Goal: Contribute content: Add original content to the website for others to see

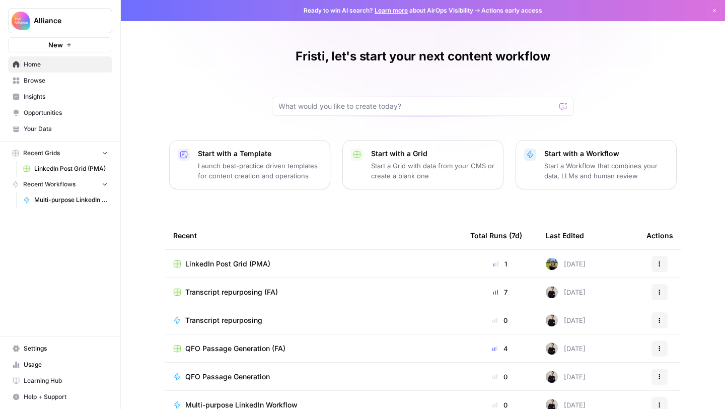
click at [51, 173] on span "LinkedIn Post Grid (PMA)" at bounding box center [71, 168] width 74 height 9
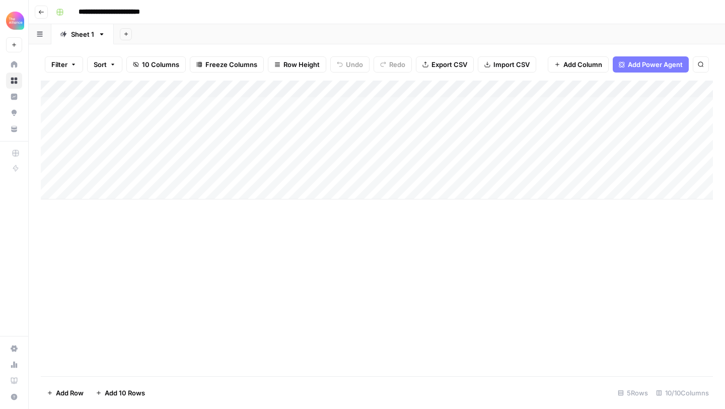
click at [116, 135] on div "Add Column" at bounding box center [377, 140] width 673 height 119
click at [105, 142] on div "Add Column" at bounding box center [377, 140] width 673 height 119
click at [113, 198] on button "Third-person" at bounding box center [116, 197] width 49 height 12
click at [181, 140] on div "Add Column" at bounding box center [377, 140] width 673 height 119
click at [184, 138] on div "Add Column" at bounding box center [377, 140] width 673 height 119
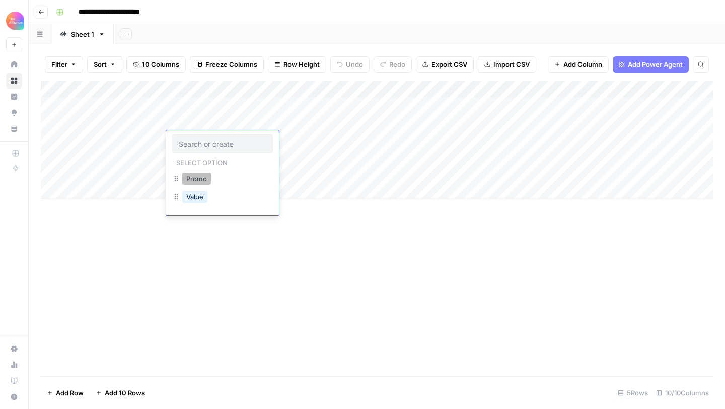
click at [205, 178] on button "Promo" at bounding box center [196, 179] width 29 height 12
click at [284, 142] on div "Add Column" at bounding box center [377, 140] width 673 height 119
click at [280, 142] on div "Add Column" at bounding box center [377, 140] width 673 height 119
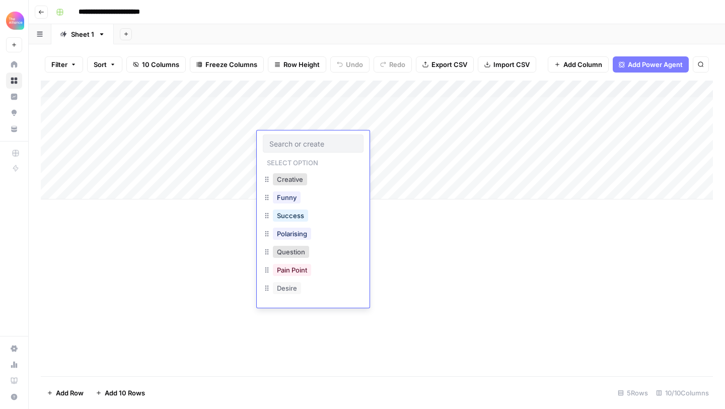
scroll to position [36, 0]
click at [284, 288] on button "Desire" at bounding box center [287, 288] width 28 height 12
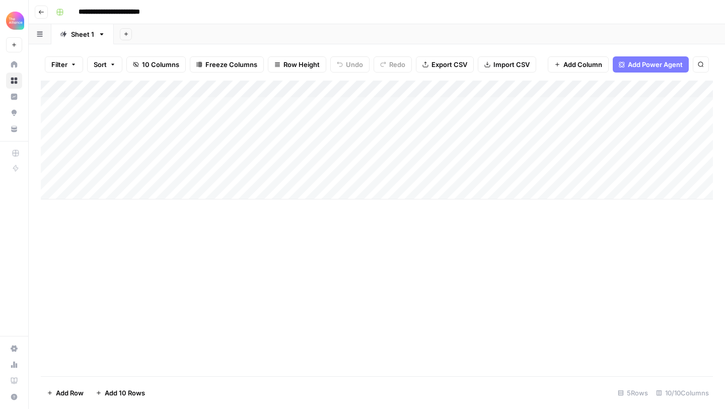
click at [359, 143] on div "Add Column" at bounding box center [377, 140] width 673 height 119
click at [361, 134] on div "Add Column" at bounding box center [377, 140] width 673 height 119
click at [361, 134] on textarea at bounding box center [428, 140] width 161 height 14
type textarea "*"
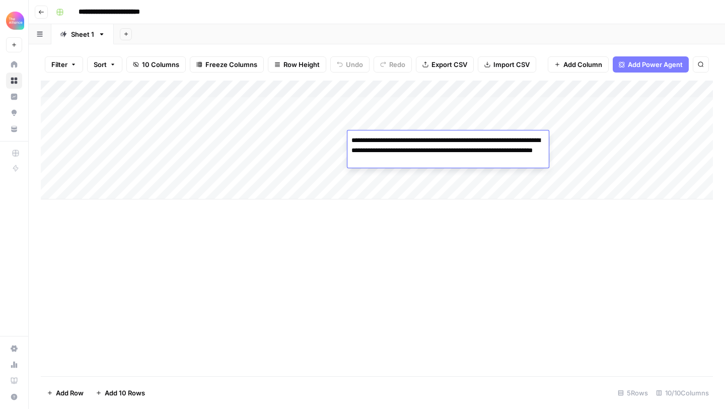
type textarea "**********"
click at [641, 167] on div "Add Column" at bounding box center [377, 140] width 673 height 119
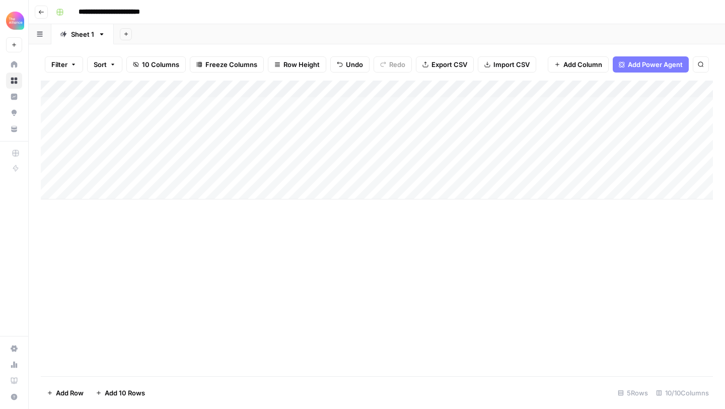
click at [580, 141] on div "Add Column" at bounding box center [377, 140] width 673 height 119
type textarea "**********"
click at [608, 185] on div "Add Column" at bounding box center [377, 140] width 673 height 119
click at [671, 140] on div "Add Column" at bounding box center [377, 149] width 673 height 136
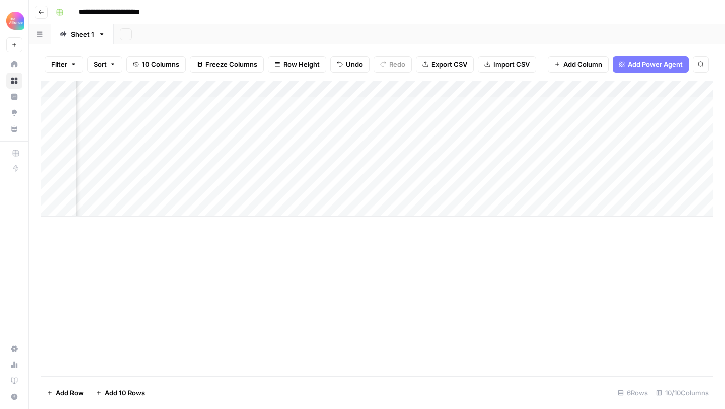
click at [602, 139] on div "Add Column" at bounding box center [377, 149] width 673 height 136
click at [602, 139] on textarea at bounding box center [582, 140] width 161 height 14
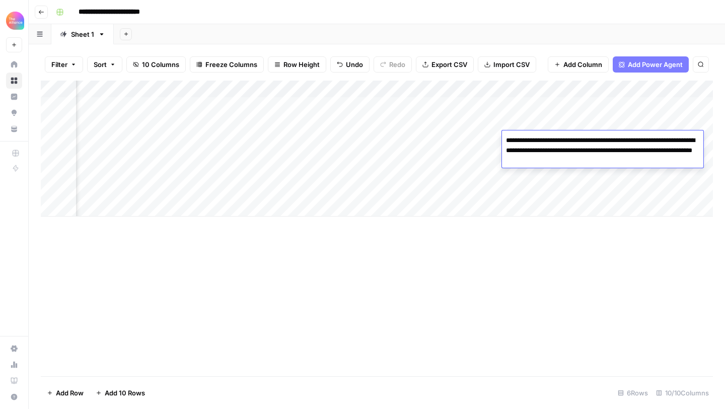
type textarea "**********"
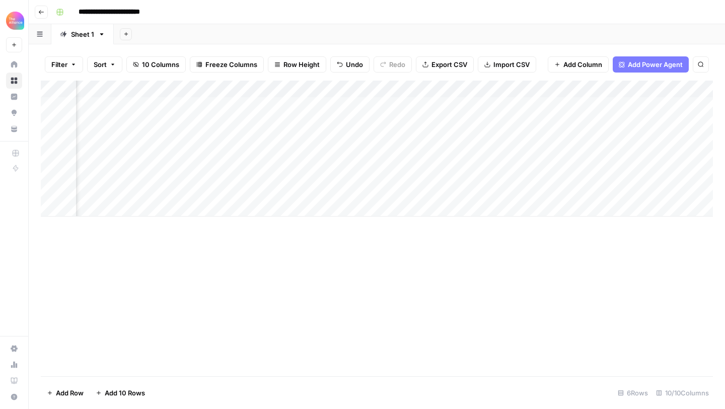
click at [625, 204] on div "Add Column" at bounding box center [377, 149] width 673 height 136
click at [658, 139] on div "Add Column" at bounding box center [377, 157] width 673 height 153
type textarea "**********"
click at [599, 223] on div "Add Column" at bounding box center [377, 157] width 673 height 153
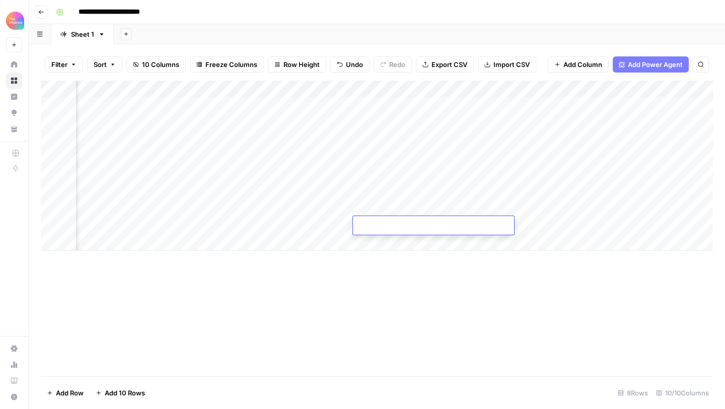
scroll to position [0, 422]
click at [528, 136] on div "Add Column" at bounding box center [377, 166] width 673 height 170
click at [602, 139] on div "Add Column" at bounding box center [377, 166] width 673 height 170
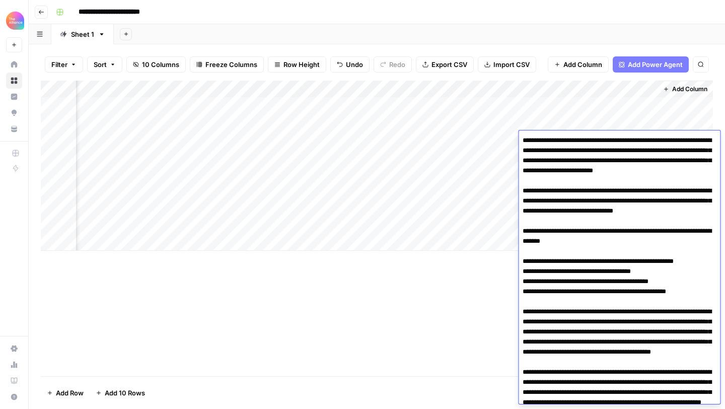
scroll to position [116, 0]
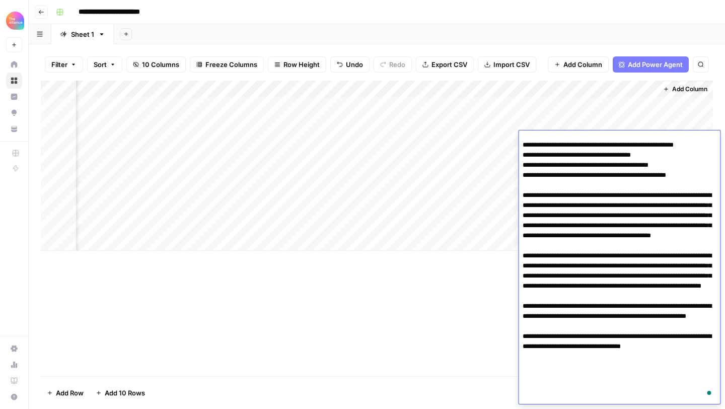
click at [498, 227] on div "Add Column" at bounding box center [377, 166] width 673 height 170
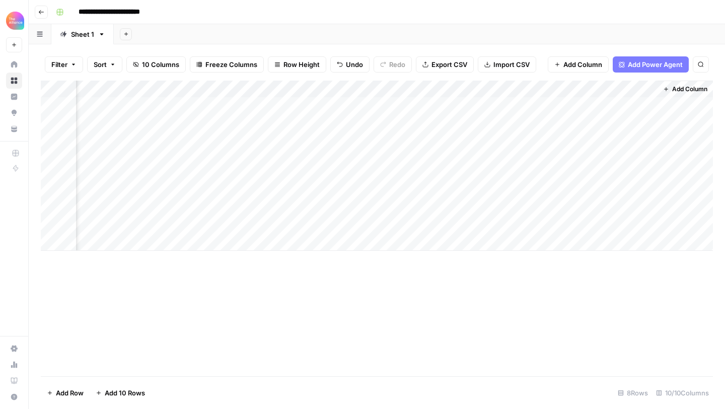
click at [617, 142] on div "Add Column" at bounding box center [377, 166] width 673 height 170
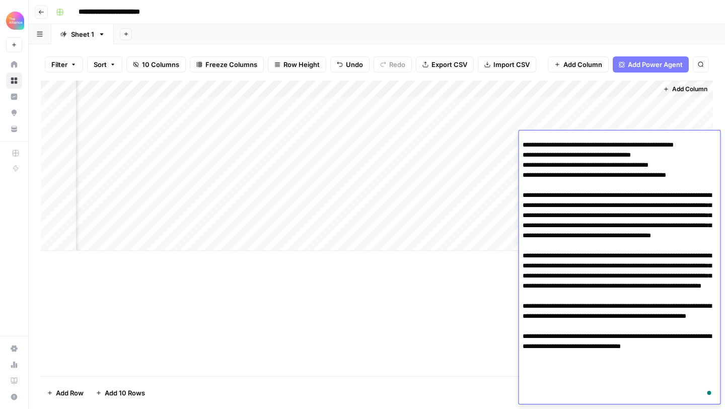
click at [561, 217] on textarea "To enrich screen reader interactions, please activate Accessibility in Grammarl…" at bounding box center [619, 210] width 201 height 387
click at [532, 241] on textarea "To enrich screen reader interactions, please activate Accessibility in Grammarl…" at bounding box center [619, 210] width 201 height 387
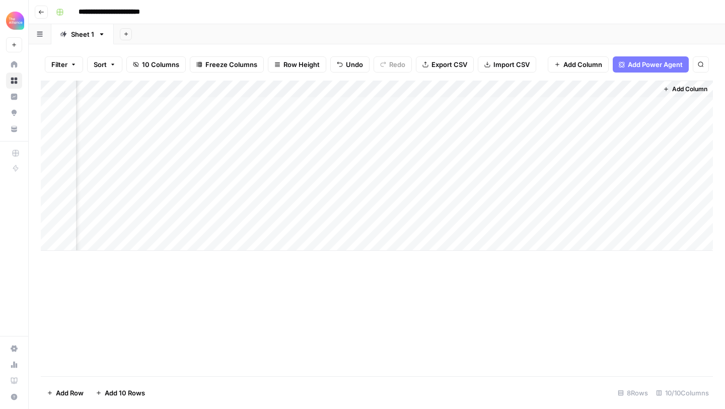
click at [434, 284] on div "Add Column" at bounding box center [377, 229] width 673 height 296
click at [640, 142] on div "Add Column" at bounding box center [377, 166] width 673 height 170
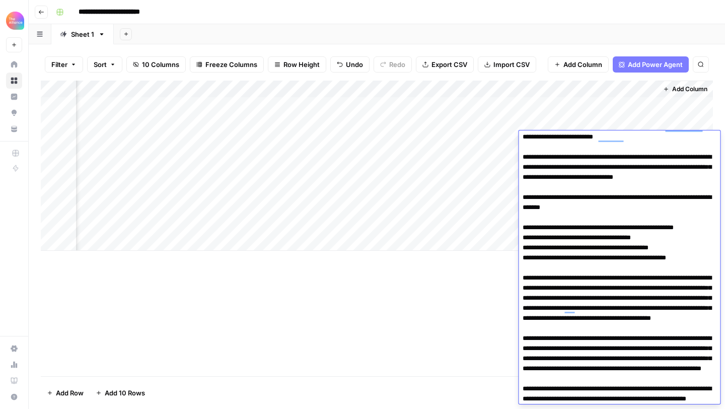
scroll to position [0, 0]
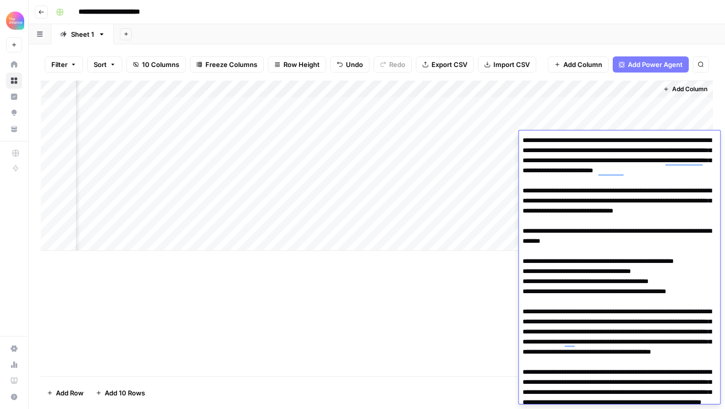
click at [596, 162] on textarea "To enrich screen reader interactions, please activate Accessibility in Grammarl…" at bounding box center [619, 326] width 201 height 387
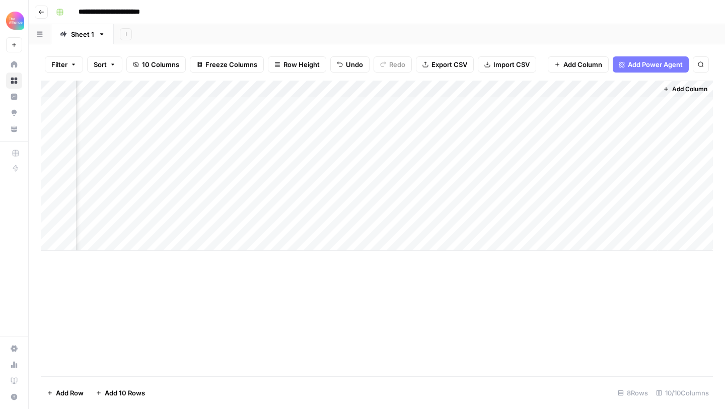
click at [461, 283] on div "Add Column" at bounding box center [377, 229] width 673 height 296
click at [583, 137] on div "Add Column" at bounding box center [377, 166] width 673 height 170
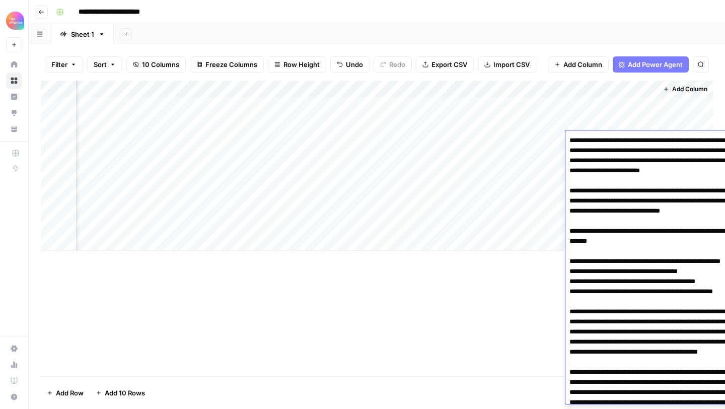
scroll to position [116, 0]
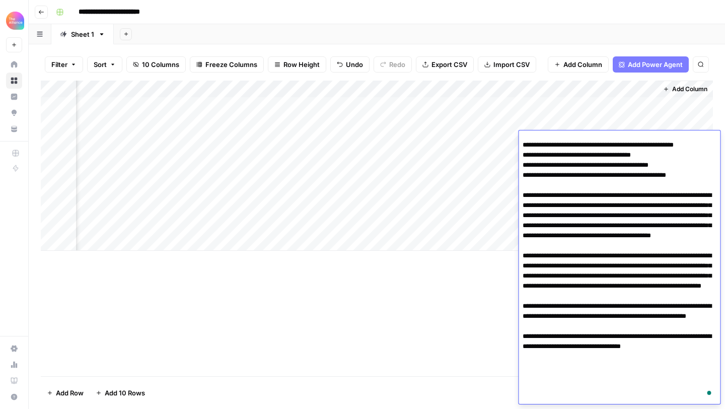
click at [597, 177] on textarea "To enrich screen reader interactions, please activate Accessibility in Grammarl…" at bounding box center [619, 210] width 201 height 387
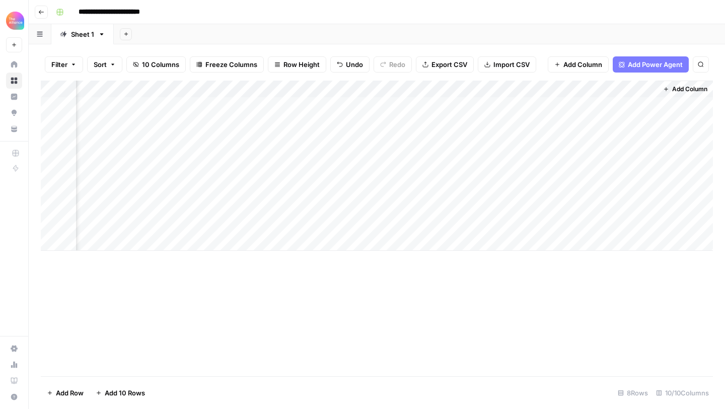
click at [413, 294] on div "Add Column" at bounding box center [377, 229] width 673 height 296
click at [129, 157] on div "Add Column" at bounding box center [377, 166] width 673 height 170
click at [121, 155] on div "Add Column" at bounding box center [377, 166] width 673 height 170
click at [106, 214] on button "Third-person" at bounding box center [116, 214] width 49 height 12
click at [186, 153] on div "Add Column" at bounding box center [377, 166] width 673 height 170
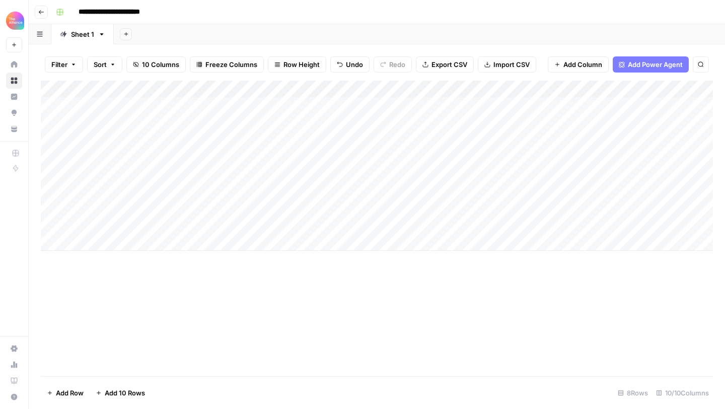
click at [182, 155] on div "Add Column" at bounding box center [377, 166] width 673 height 170
click at [189, 192] on button "Promo" at bounding box center [196, 196] width 29 height 12
click at [292, 144] on div "Add Column" at bounding box center [377, 166] width 673 height 170
click at [287, 151] on div "Add Column" at bounding box center [377, 166] width 673 height 170
click at [292, 156] on div "Add Column" at bounding box center [377, 166] width 673 height 170
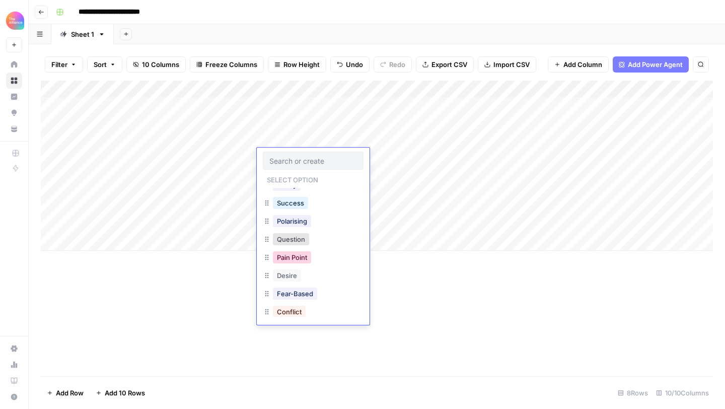
scroll to position [73, 0]
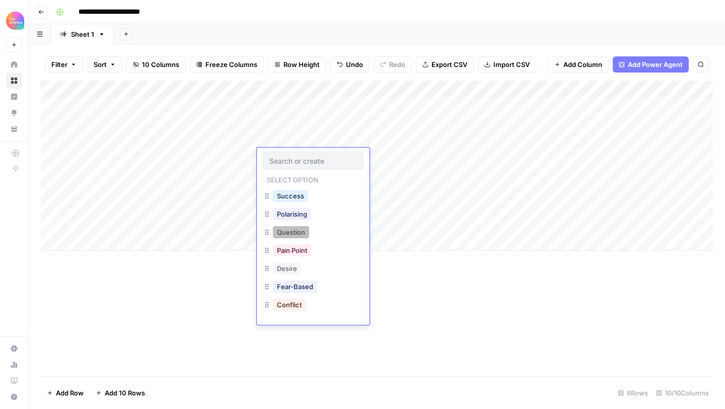
click at [287, 231] on button "Question" at bounding box center [291, 232] width 36 height 12
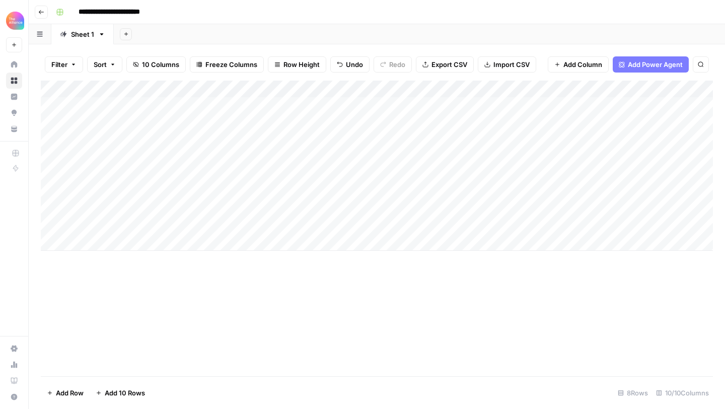
click at [366, 157] on div "Add Column" at bounding box center [377, 166] width 673 height 170
click at [376, 103] on div "Add Column" at bounding box center [377, 166] width 673 height 170
click at [372, 159] on div "Add Column" at bounding box center [377, 166] width 673 height 170
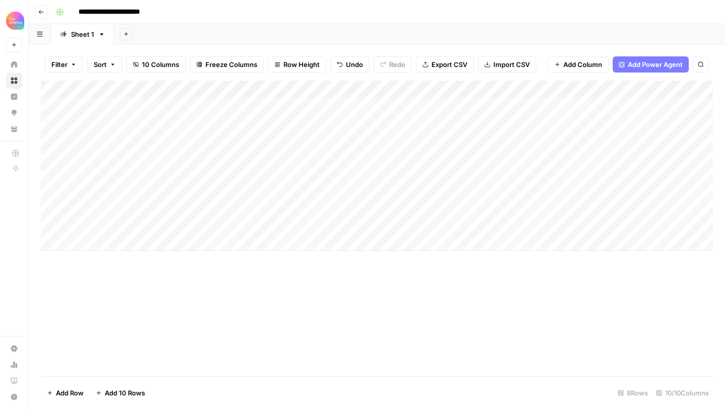
click at [372, 159] on div "Add Column" at bounding box center [377, 166] width 673 height 170
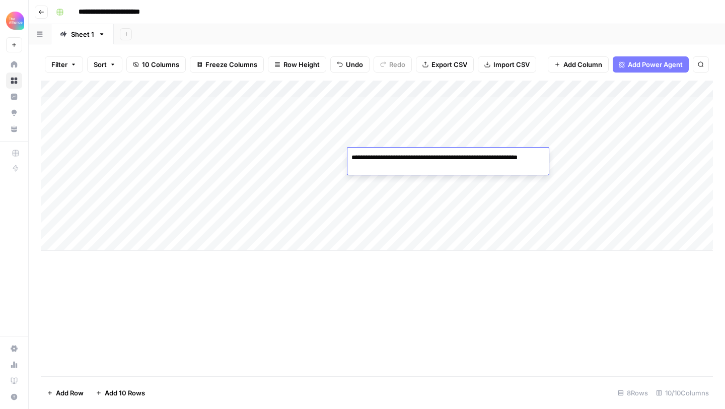
type textarea "**********"
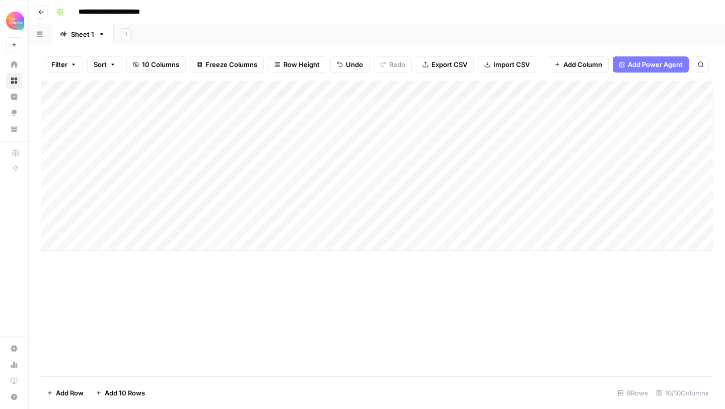
click at [342, 286] on div "Add Column" at bounding box center [377, 229] width 673 height 296
click at [308, 150] on div "Add Column" at bounding box center [377, 166] width 673 height 170
type textarea "**********"
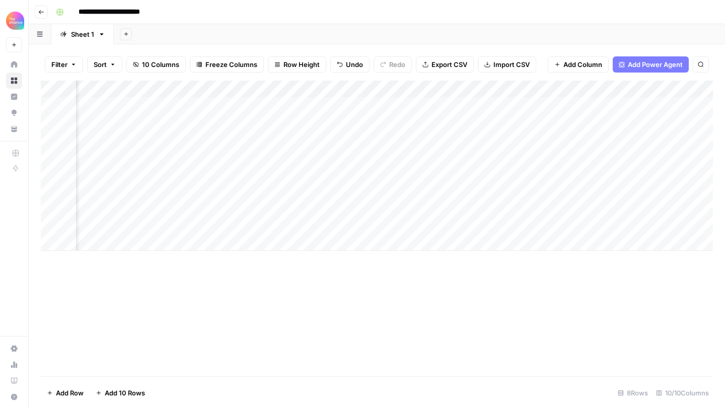
click at [411, 154] on div "Add Column" at bounding box center [377, 166] width 673 height 170
click at [411, 154] on textarea at bounding box center [457, 158] width 161 height 14
type textarea "**********"
click at [329, 157] on div "Add Column" at bounding box center [377, 166] width 673 height 170
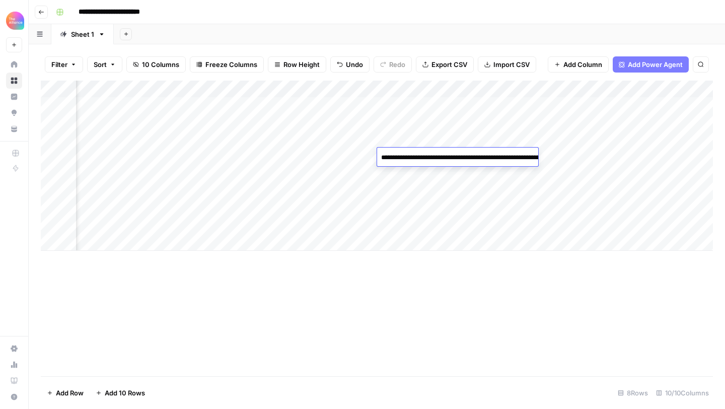
click at [329, 157] on div "Add Column" at bounding box center [377, 166] width 673 height 170
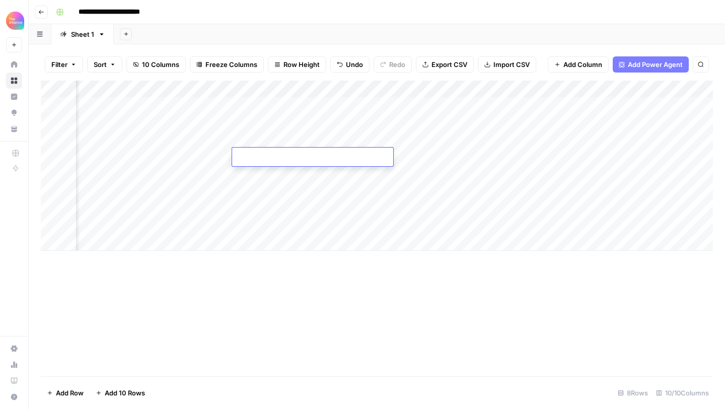
type textarea "*"
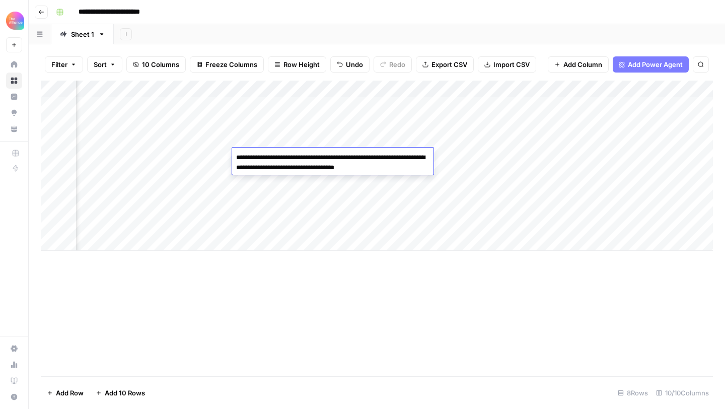
type textarea "**********"
click at [362, 215] on div "Add Column" at bounding box center [377, 166] width 673 height 170
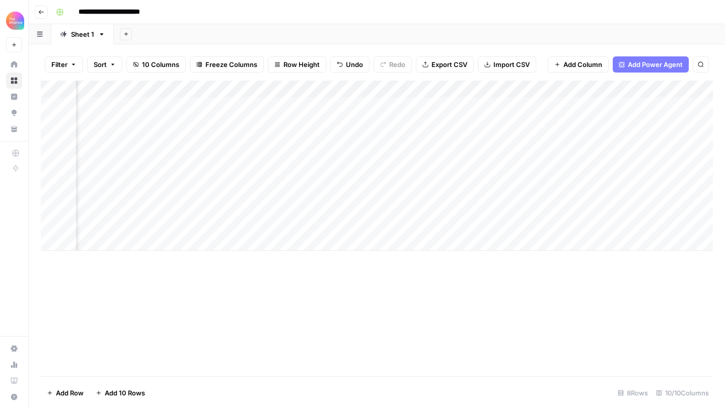
scroll to position [0, 530]
click at [433, 158] on div "Add Column" at bounding box center [377, 166] width 673 height 170
click at [530, 103] on div "Add Column" at bounding box center [377, 166] width 673 height 170
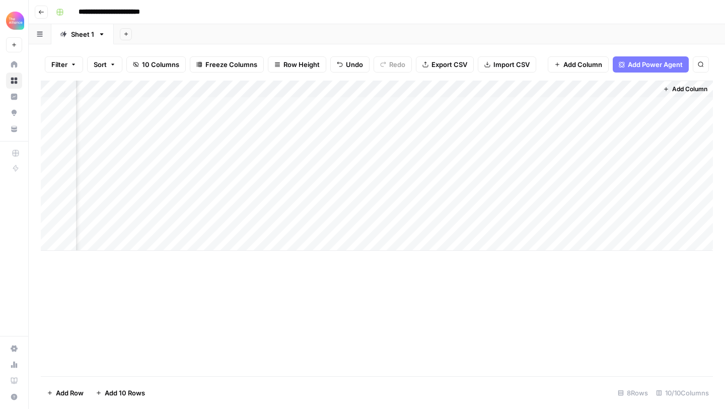
scroll to position [0, 602]
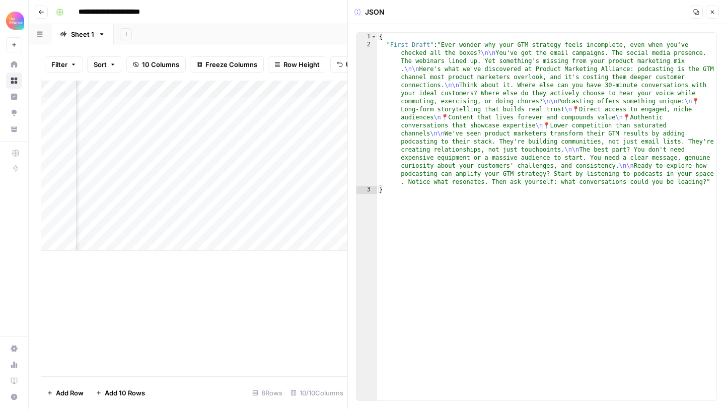
click at [714, 13] on icon "button" at bounding box center [713, 13] width 4 height 4
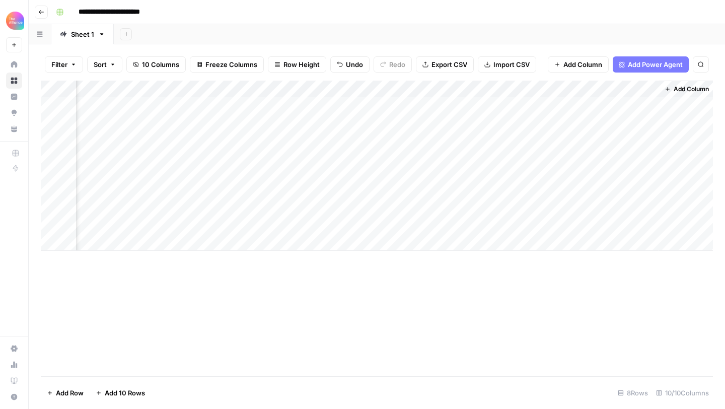
scroll to position [0, 592]
click at [604, 158] on div "Add Column" at bounding box center [377, 166] width 673 height 170
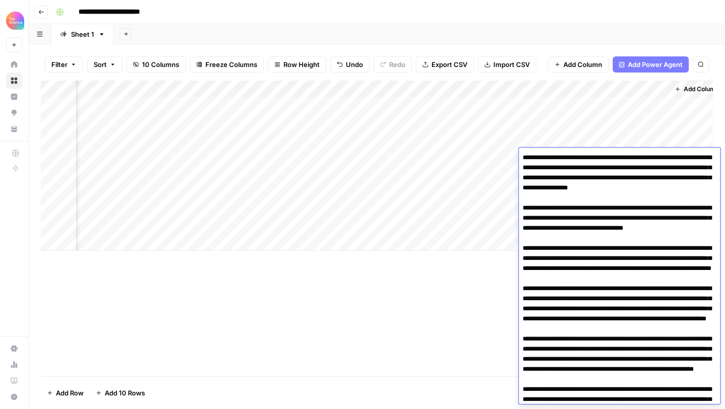
scroll to position [184, 0]
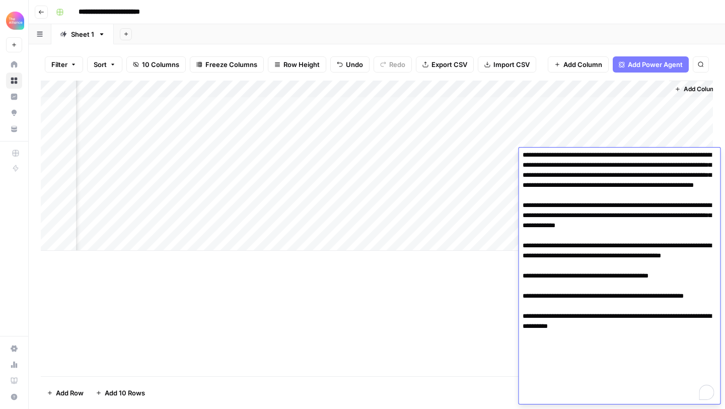
click at [612, 211] on textarea "To enrich screen reader interactions, please activate Accessibility in Grammarl…" at bounding box center [619, 185] width 201 height 437
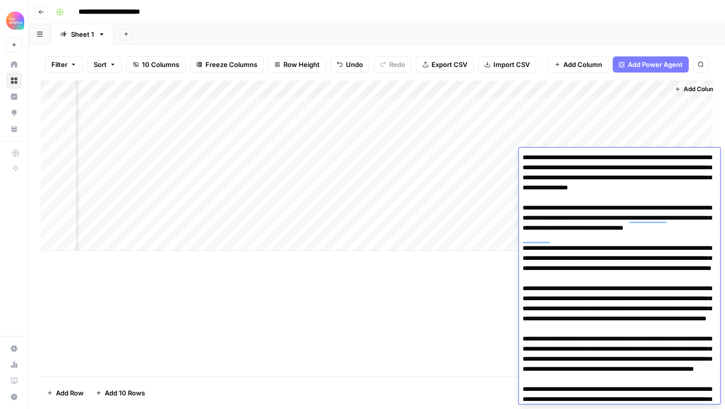
scroll to position [0, 0]
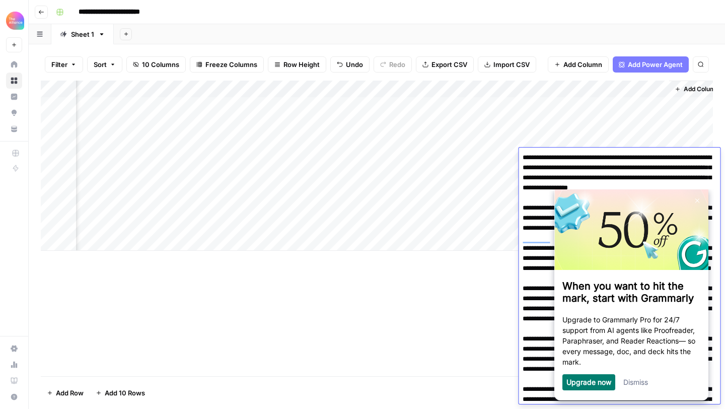
click at [536, 234] on textarea "To enrich screen reader interactions, please activate Accessibility in Grammarl…" at bounding box center [619, 369] width 201 height 437
click at [536, 188] on textarea "To enrich screen reader interactions, please activate Accessibility in Grammarl…" at bounding box center [619, 369] width 201 height 437
click at [480, 236] on div "Add Column" at bounding box center [377, 166] width 673 height 170
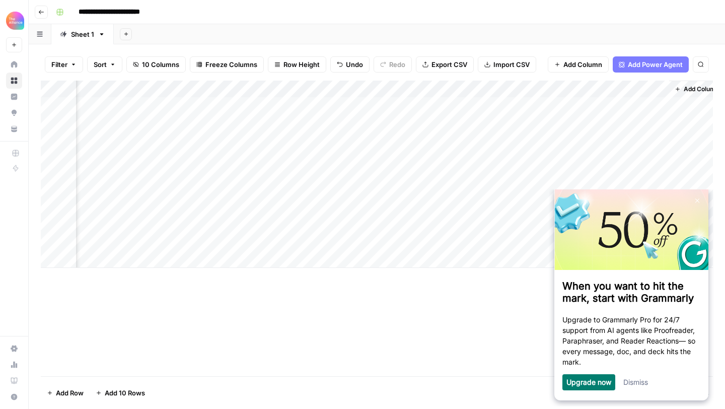
click at [601, 155] on div "Add Column" at bounding box center [377, 174] width 673 height 187
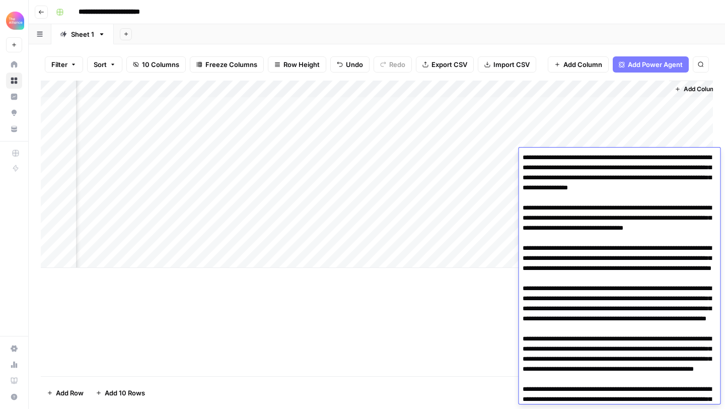
scroll to position [184, 0]
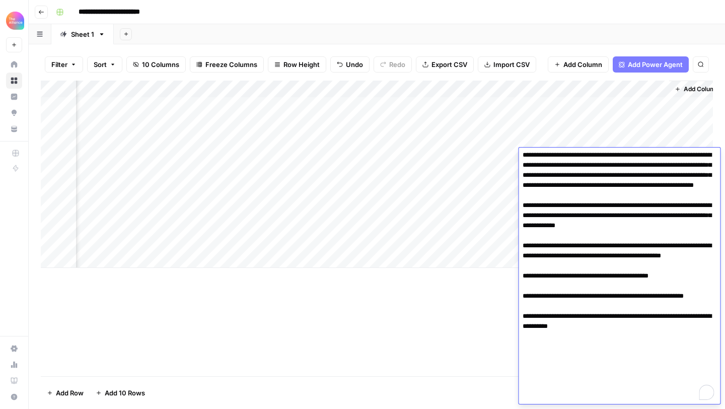
click at [604, 162] on textarea "To enrich screen reader interactions, please activate Accessibility in Grammarl…" at bounding box center [619, 185] width 201 height 437
click at [418, 322] on div "Add Column" at bounding box center [377, 229] width 673 height 296
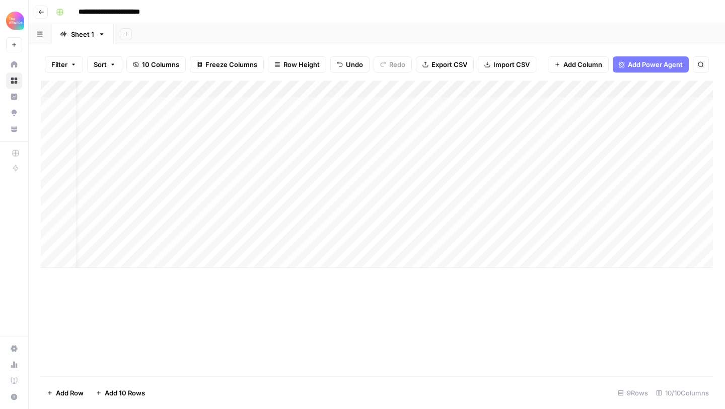
scroll to position [0, 21]
click at [346, 171] on div "Add Column" at bounding box center [377, 174] width 673 height 187
click at [345, 171] on div "Add Column" at bounding box center [377, 174] width 673 height 187
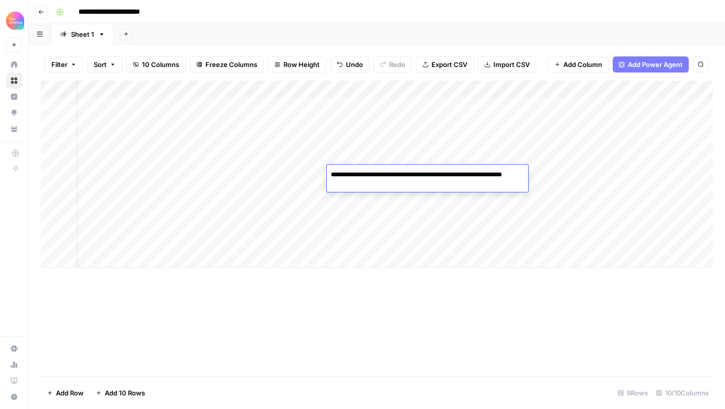
type textarea "**********"
click at [288, 218] on div "Add Column" at bounding box center [377, 174] width 673 height 187
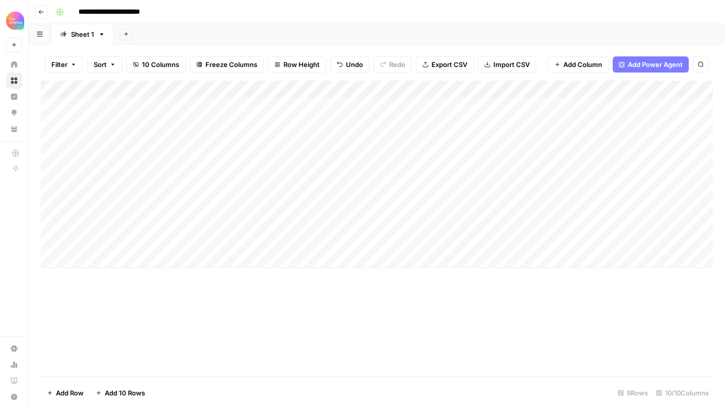
scroll to position [0, 0]
click at [127, 166] on div "Add Column" at bounding box center [377, 174] width 673 height 187
click at [125, 173] on div "Add Column" at bounding box center [377, 174] width 673 height 187
click at [110, 227] on button "Third-person" at bounding box center [116, 231] width 49 height 12
click at [196, 174] on div "Add Column" at bounding box center [377, 174] width 673 height 187
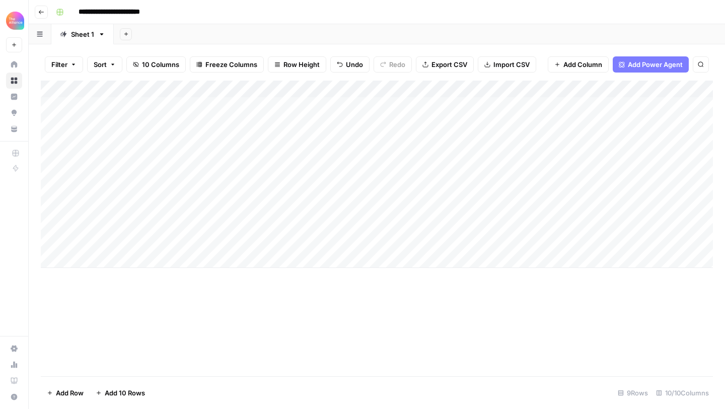
click at [186, 178] on div "Add Column" at bounding box center [377, 174] width 673 height 187
click at [189, 232] on button "Value" at bounding box center [194, 231] width 25 height 12
click at [272, 161] on div "Add Column" at bounding box center [377, 174] width 673 height 187
click at [267, 171] on div "Add Column" at bounding box center [377, 174] width 673 height 187
click at [287, 178] on div "Add Column" at bounding box center [377, 174] width 673 height 187
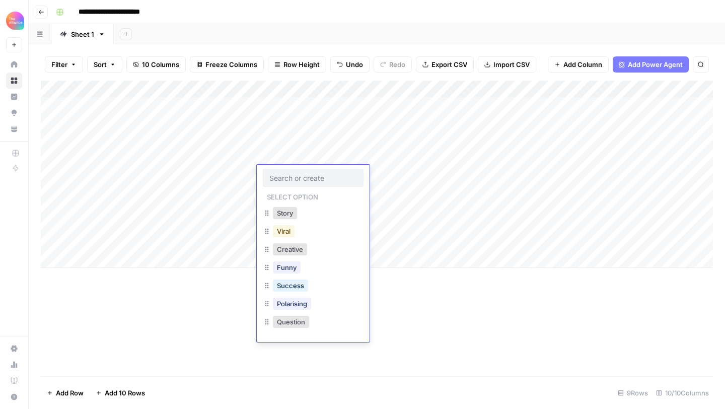
click at [285, 235] on button "Viral" at bounding box center [284, 231] width 22 height 12
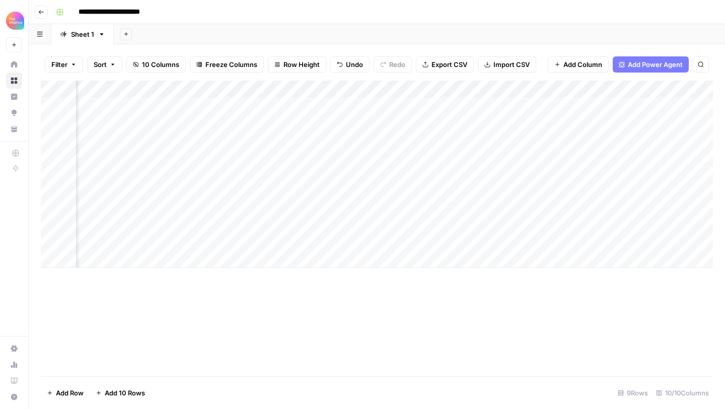
scroll to position [0, 253]
click at [308, 171] on div "Add Column" at bounding box center [377, 174] width 673 height 187
type textarea "**********"
click at [420, 175] on div "Add Column" at bounding box center [377, 174] width 673 height 187
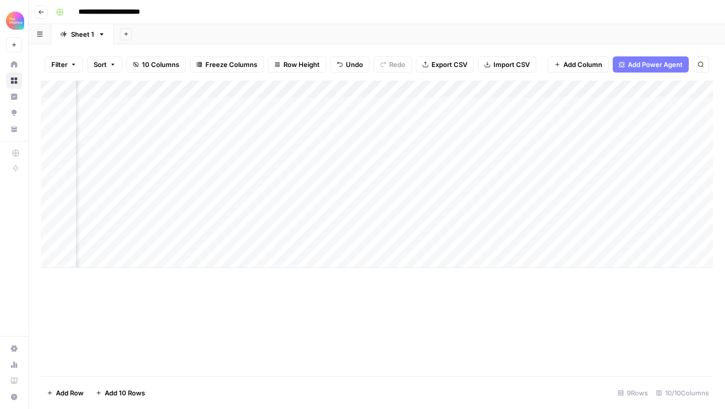
click at [418, 175] on div "Add Column" at bounding box center [377, 174] width 673 height 187
click at [418, 175] on textarea at bounding box center [464, 175] width 161 height 14
type textarea "*"
paste textarea "**********"
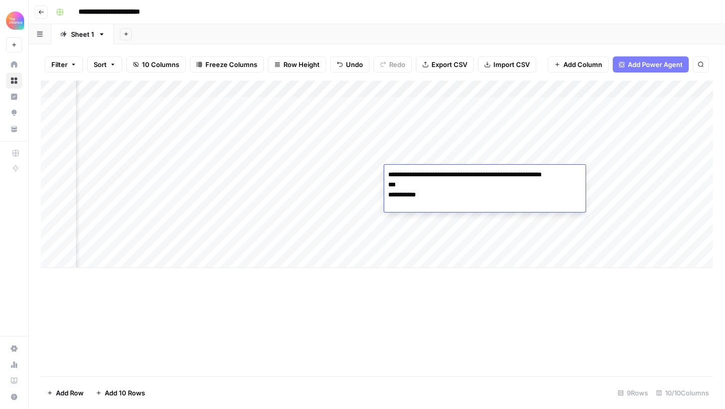
click at [388, 197] on textarea "**********" at bounding box center [484, 190] width 201 height 44
click at [388, 198] on textarea "**********" at bounding box center [484, 185] width 201 height 34
type textarea "**********"
click at [588, 166] on div "Add Column" at bounding box center [377, 174] width 673 height 187
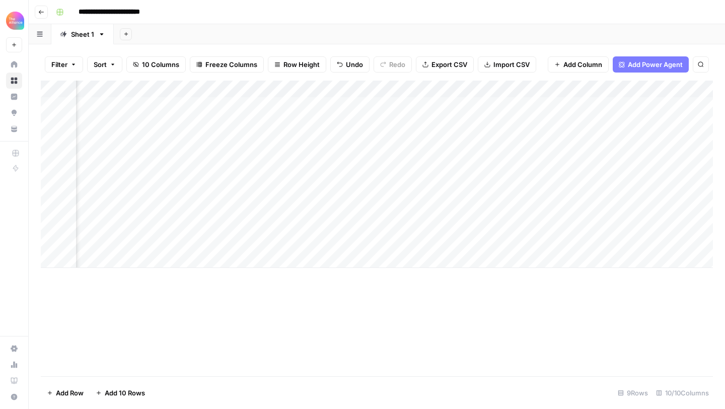
click at [586, 168] on div "Add Column" at bounding box center [377, 174] width 673 height 187
click at [586, 168] on textarea at bounding box center [609, 175] width 161 height 14
type textarea "**********"
click at [544, 238] on div "Add Column" at bounding box center [377, 174] width 673 height 187
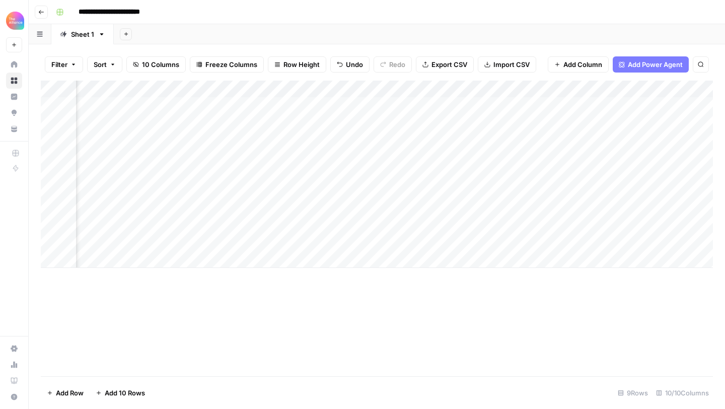
click at [633, 173] on div "Add Column" at bounding box center [377, 174] width 673 height 187
click at [610, 173] on div "Add Column" at bounding box center [377, 174] width 673 height 187
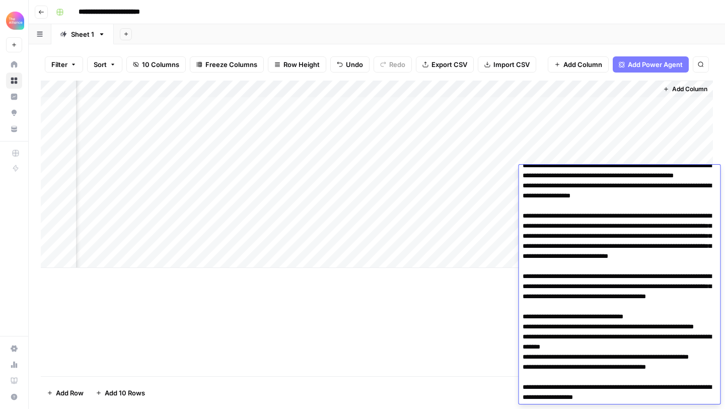
scroll to position [0, 0]
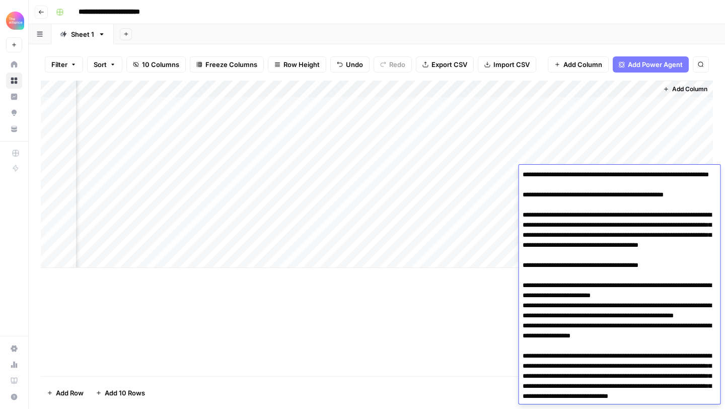
click at [576, 196] on textarea "To enrich screen reader interactions, please activate Accessibility in Grammarl…" at bounding box center [619, 417] width 201 height 498
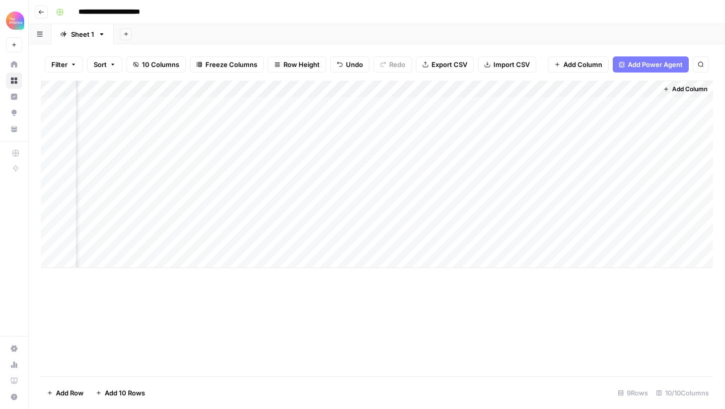
click at [486, 312] on div "Add Column" at bounding box center [377, 229] width 673 height 296
click at [603, 158] on div "Add Column" at bounding box center [377, 174] width 673 height 187
click at [475, 315] on div "Add Column" at bounding box center [377, 229] width 673 height 296
